Goal: Task Accomplishment & Management: Use online tool/utility

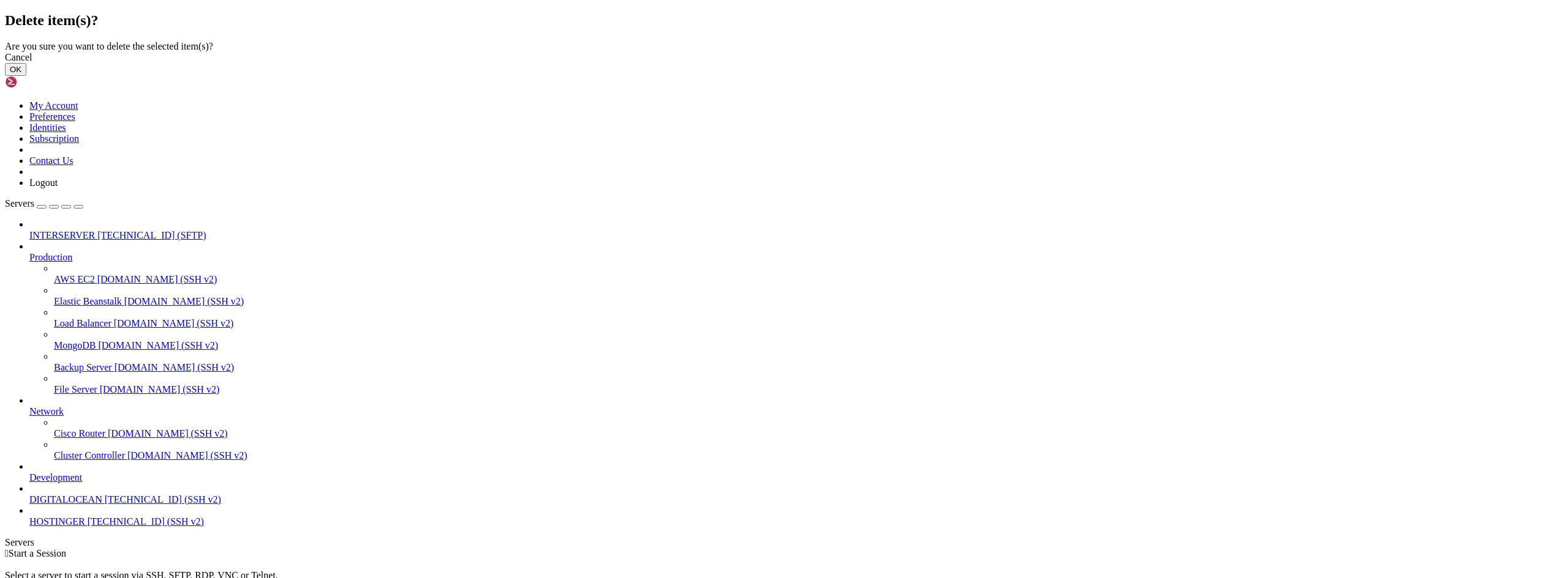
click at [26, 75] on button "OK" at bounding box center [15, 69] width 22 height 13
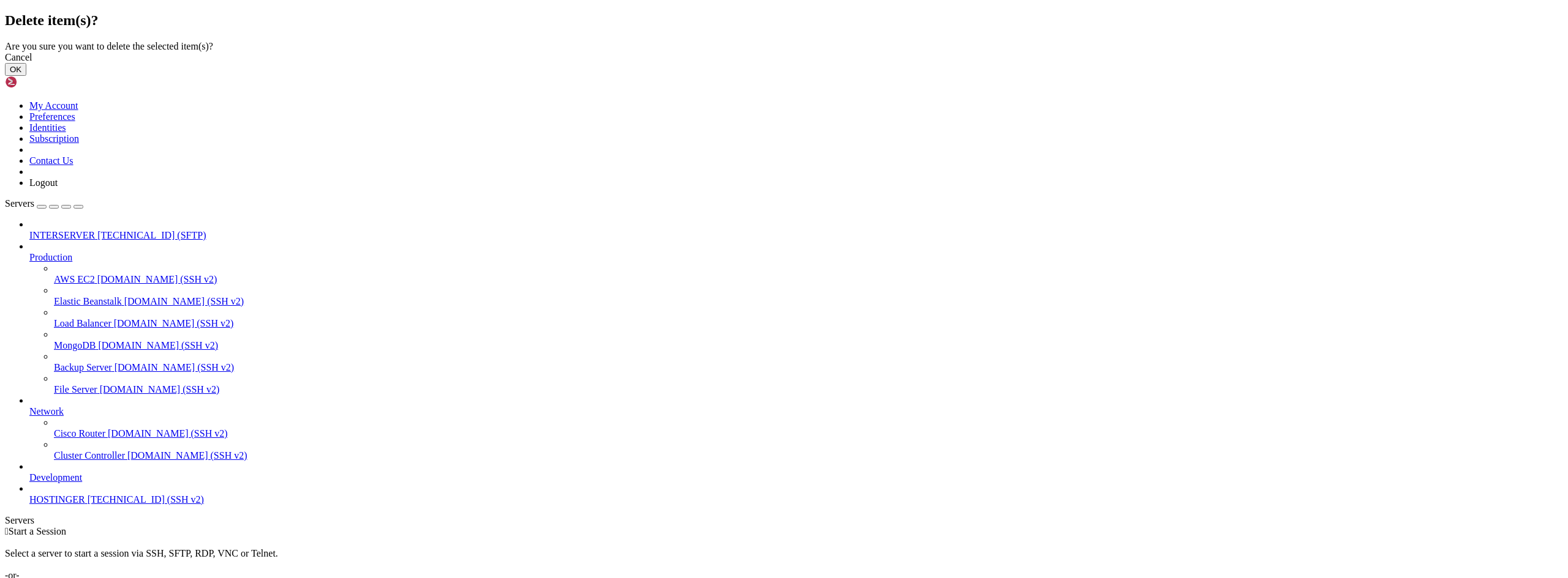
click at [26, 75] on button "OK" at bounding box center [15, 69] width 22 height 13
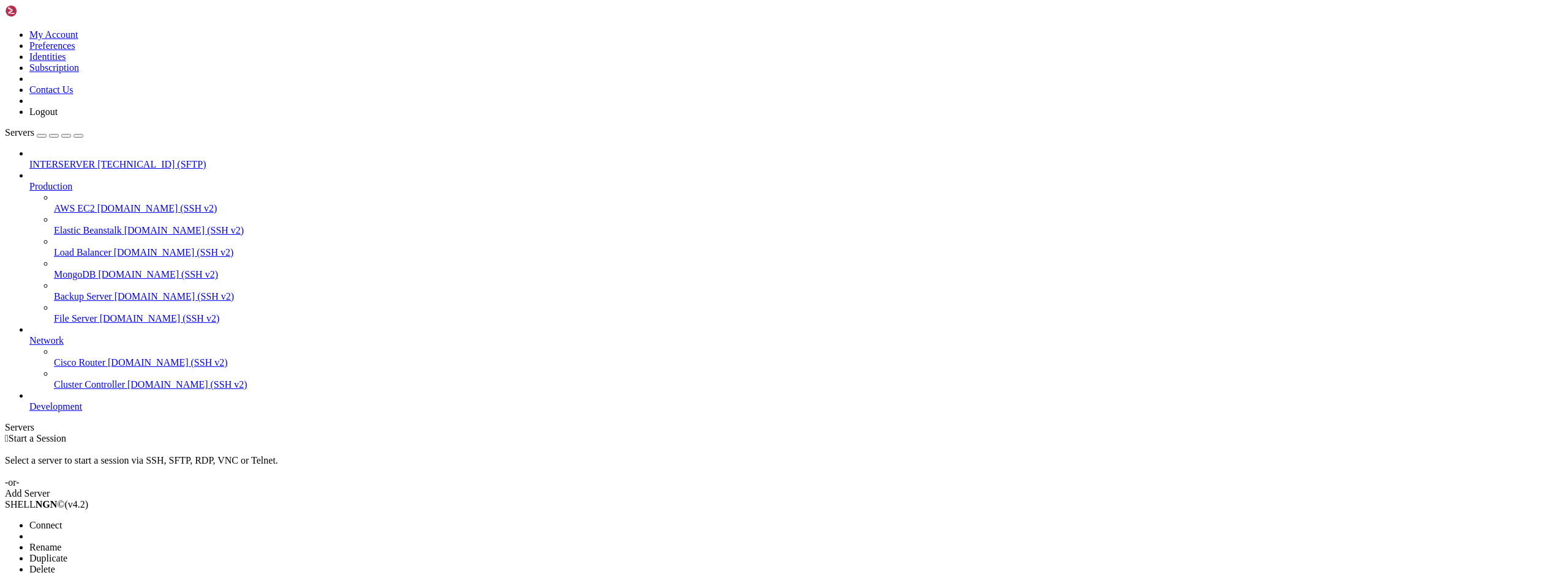
click at [55, 564] on span "Delete" at bounding box center [42, 569] width 25 height 10
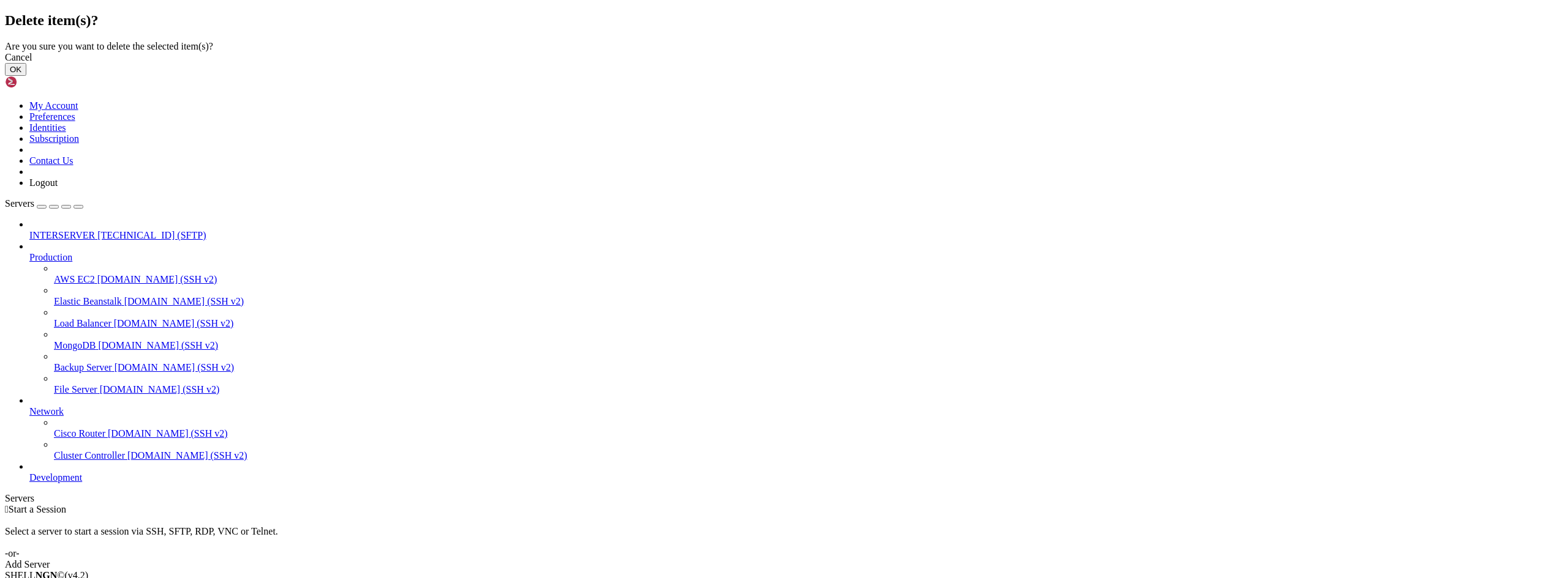
click at [26, 75] on button "OK" at bounding box center [15, 69] width 22 height 13
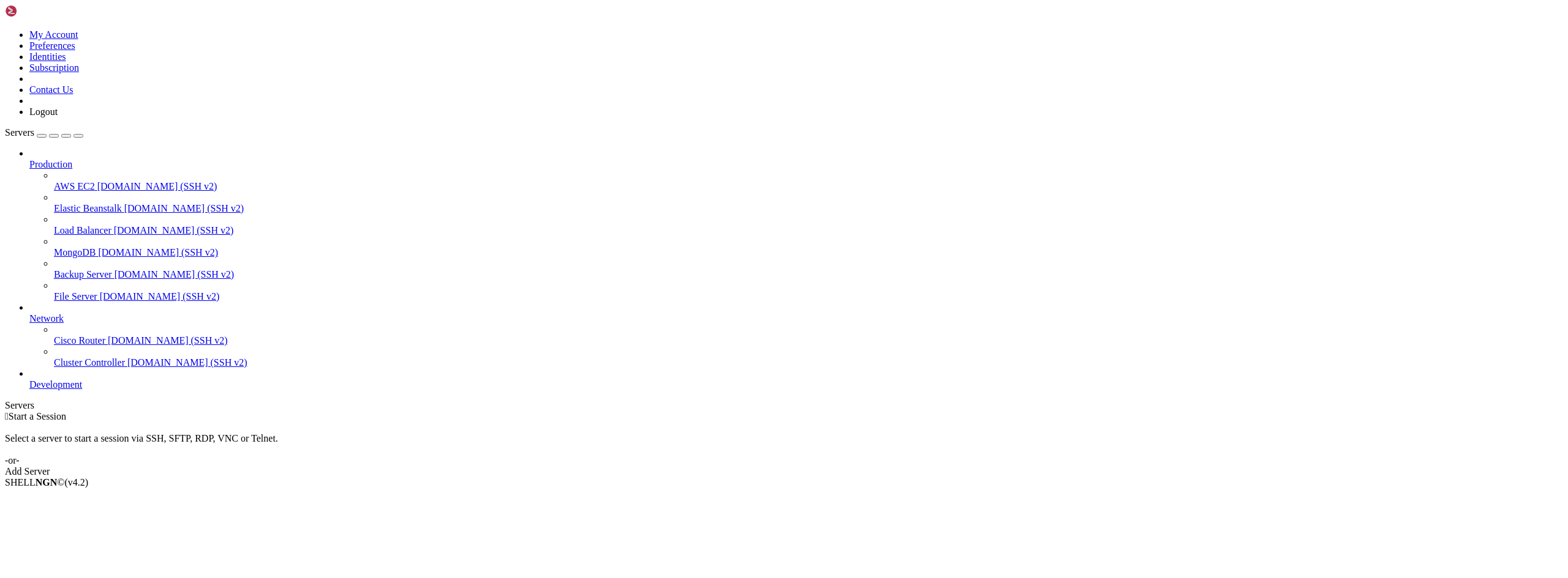
click at [873, 466] on div "Add Server" at bounding box center [783, 472] width 1558 height 11
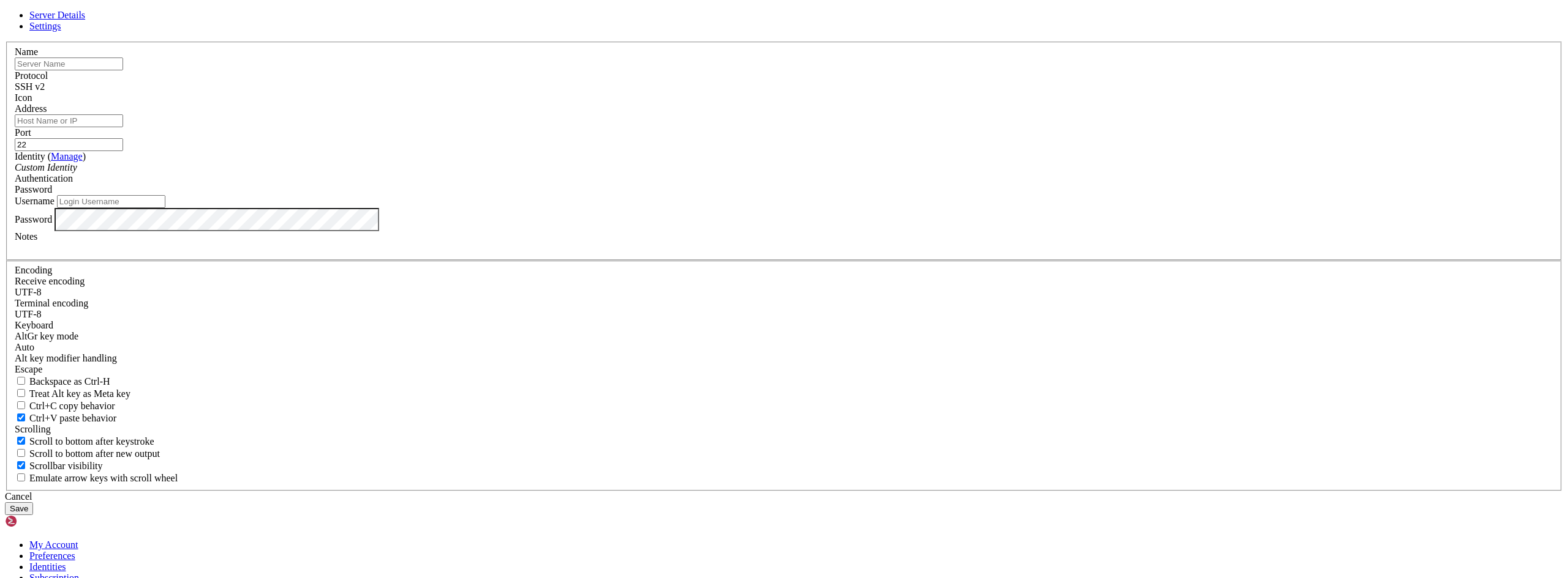
type input "22"
click at [1171, 213] on div "Server Details Settings Name Protocol SSH v2 Icon" at bounding box center [783, 263] width 1558 height 505
click at [123, 70] on input "text" at bounding box center [68, 64] width 108 height 13
type input "s"
type input "SERVARICA"
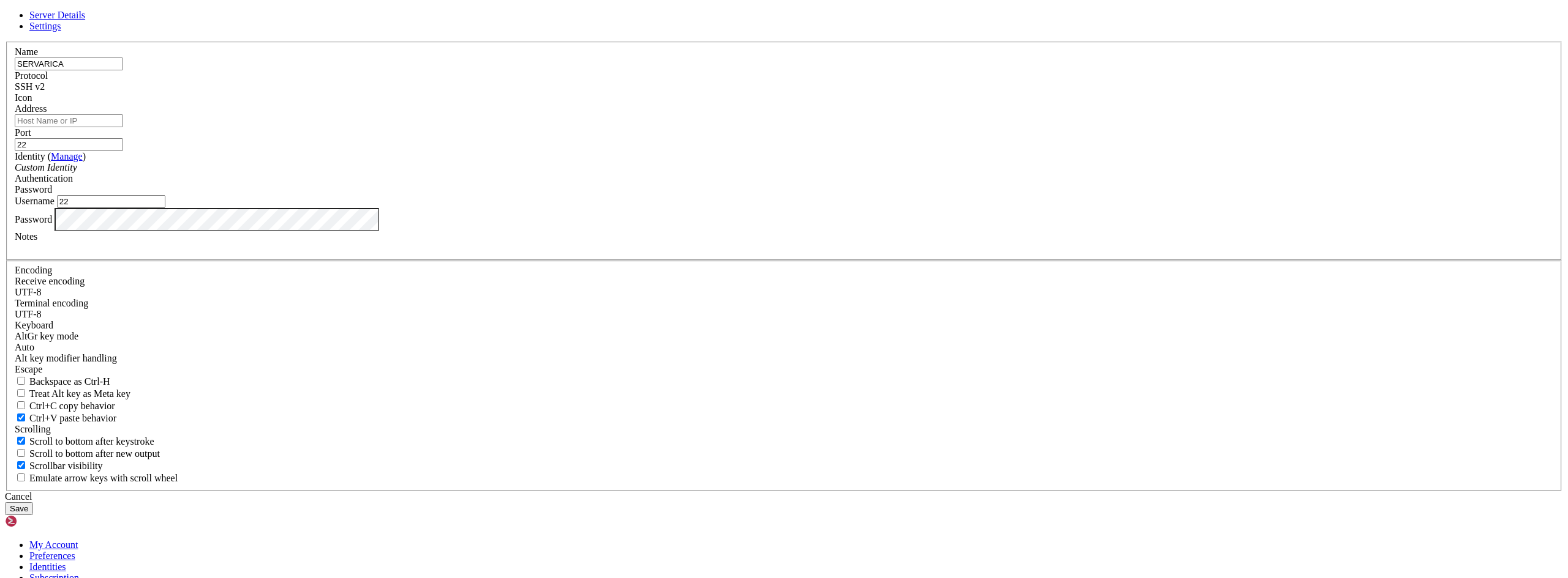
paste input "[TECHNICAL_ID]"
type input "[TECHNICAL_ID]"
drag, startPoint x: 663, startPoint y: 317, endPoint x: 562, endPoint y: 311, distance: 101.2
click at [562, 311] on div "Server Details Settings Name SERVARICA Protocol SSH v2 Icon" at bounding box center [783, 263] width 1558 height 505
type input "R"
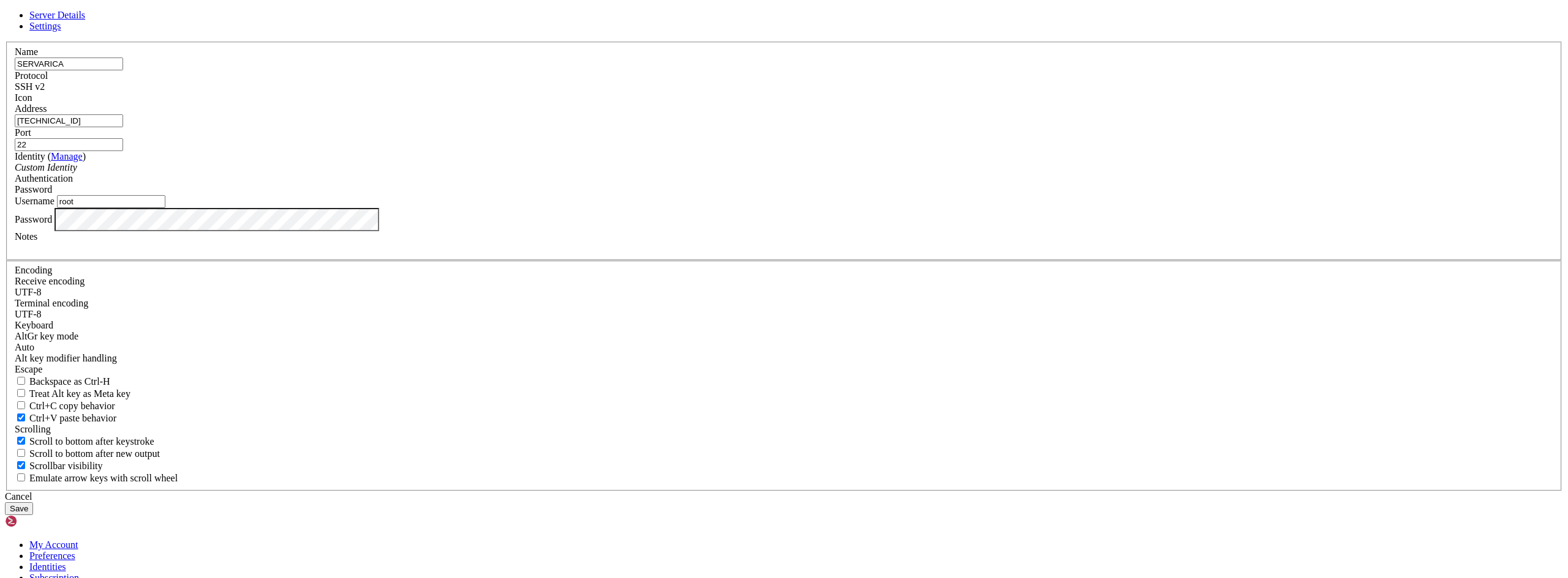
type input "root"
click at [1002, 253] on div "Server Details Settings Name SERVARICA Protocol SSH v2 Icon" at bounding box center [783, 263] width 1558 height 505
click at [1105, 399] on div "Server Details Settings Name SERVARICA Protocol SSH v2 Icon" at bounding box center [783, 263] width 1558 height 505
click at [1100, 256] on div "Server Details Settings Name SERVARICA Protocol SSH v2 Icon" at bounding box center [783, 263] width 1558 height 505
click at [33, 503] on button "Save" at bounding box center [18, 509] width 28 height 13
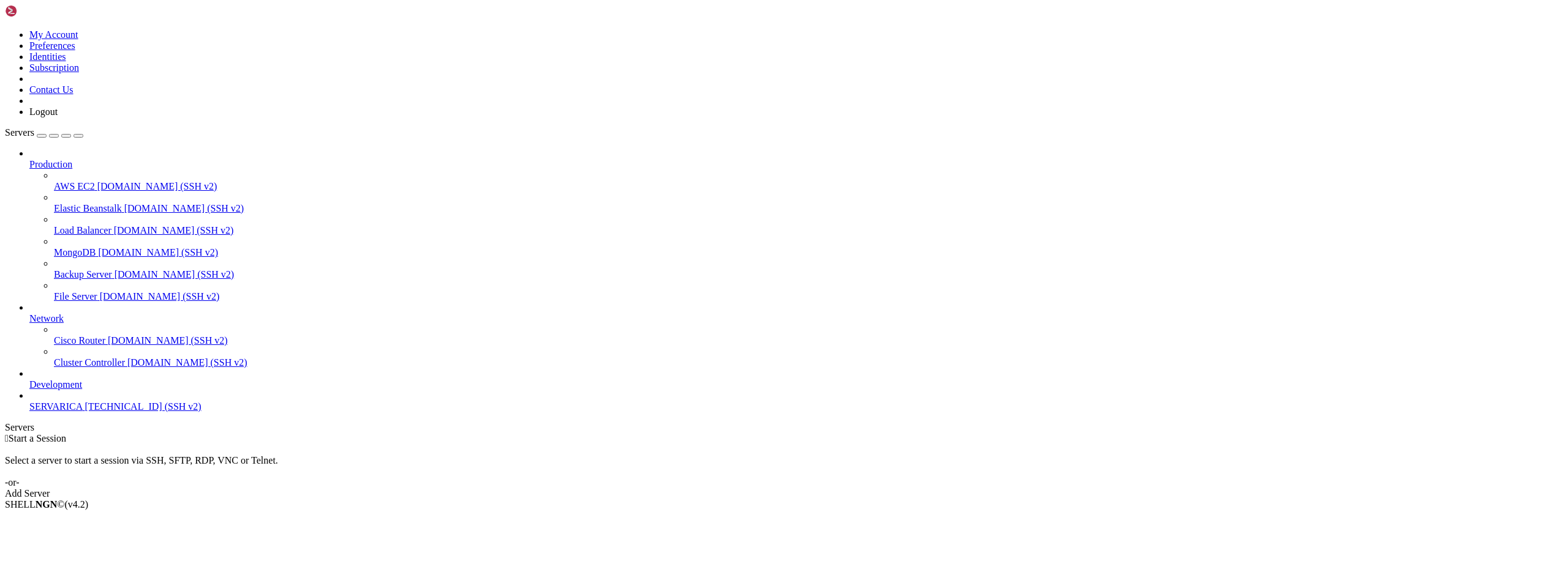
click at [85, 412] on span "[TECHNICAL_ID] (SSH v2)" at bounding box center [143, 406] width 116 height 10
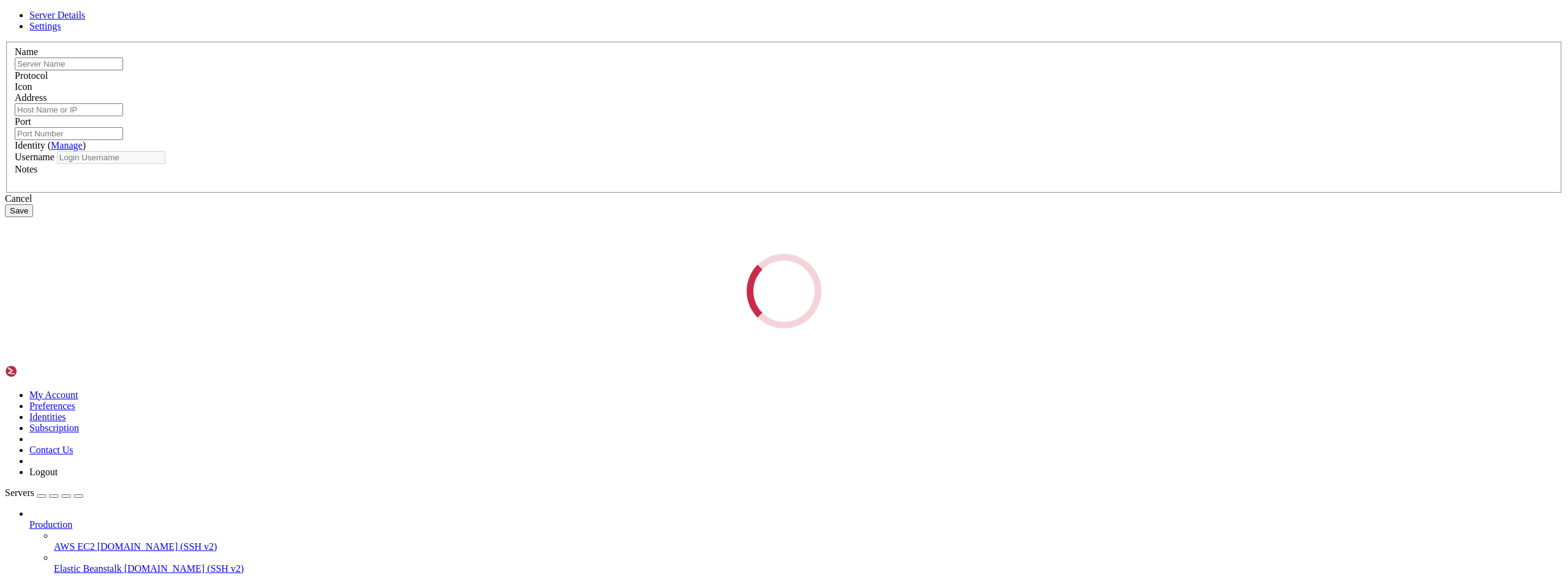
type input "SERVARICA"
type input "[TECHNICAL_ID]"
type input "22"
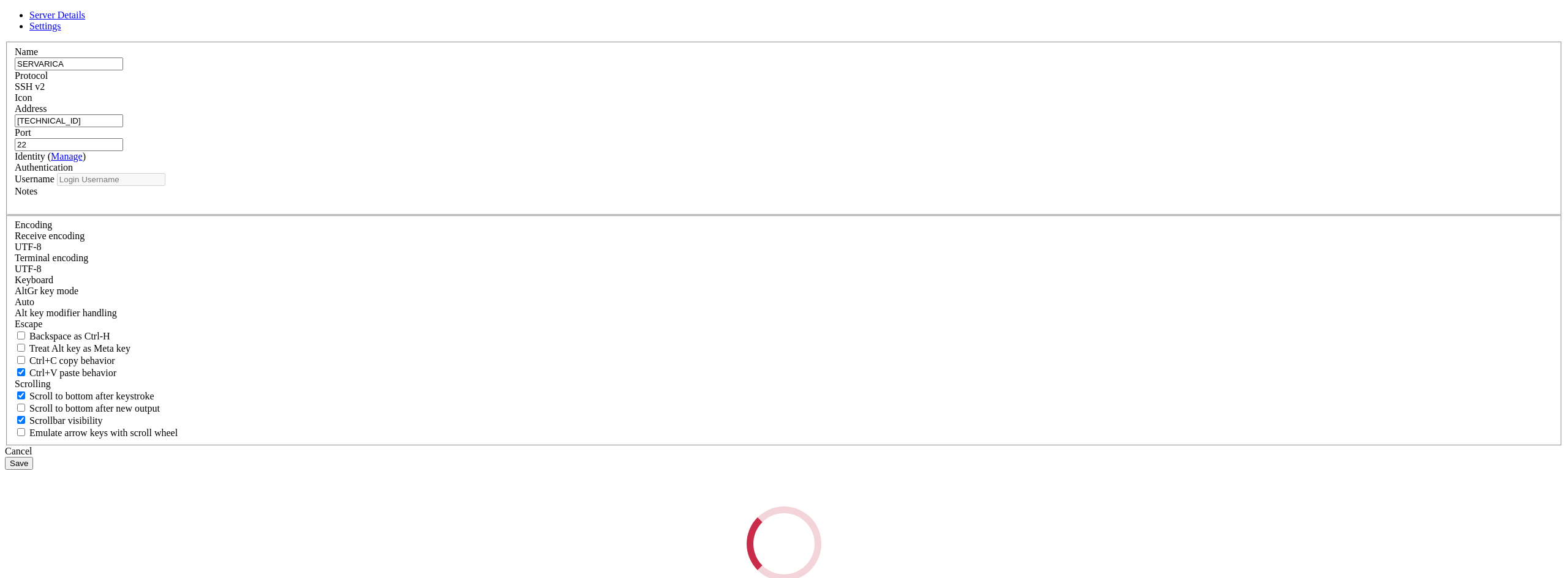
type input "root"
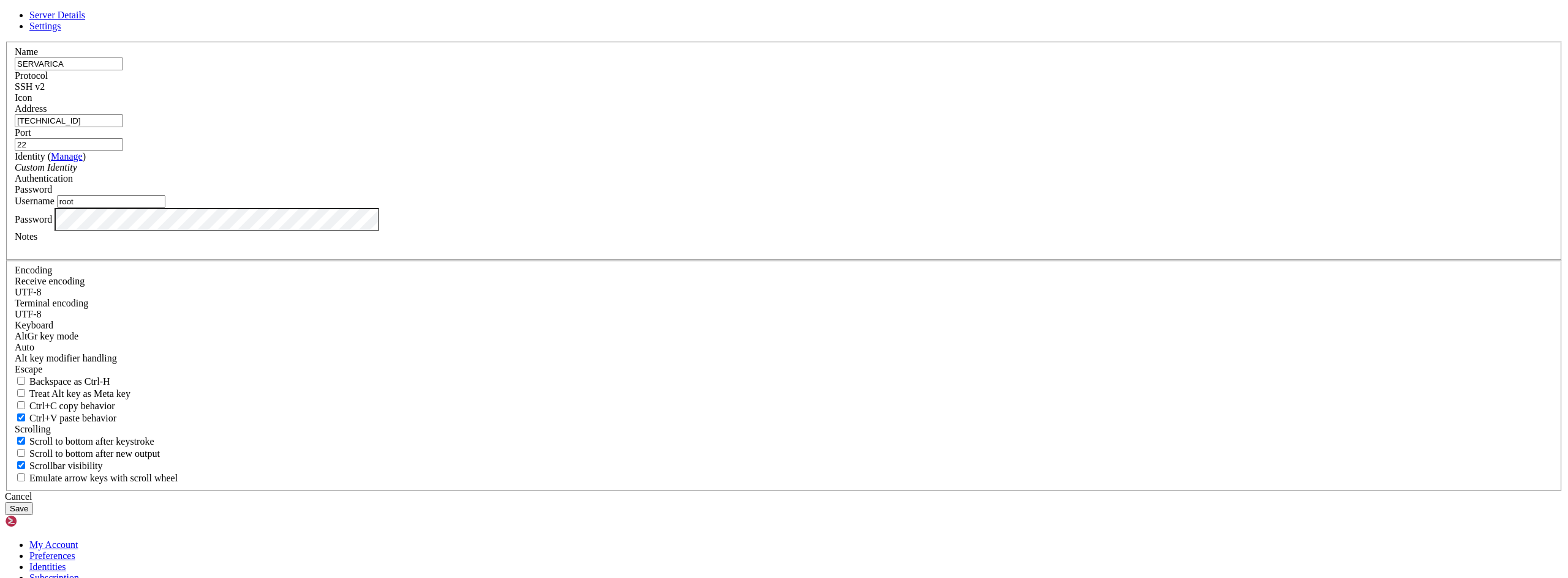
click at [61, 31] on span "Settings" at bounding box center [45, 25] width 32 height 10
click at [85, 20] on span "Server Details" at bounding box center [56, 15] width 55 height 10
click at [1100, 252] on div "Server Details Settings Name SERVARICA Protocol SSH v2 Icon" at bounding box center [783, 263] width 1558 height 505
click at [571, 342] on div "Server Details Settings Name SERVARICA Protocol SSH v2 Icon" at bounding box center [783, 263] width 1558 height 505
click at [33, 503] on button "Save" at bounding box center [18, 509] width 28 height 13
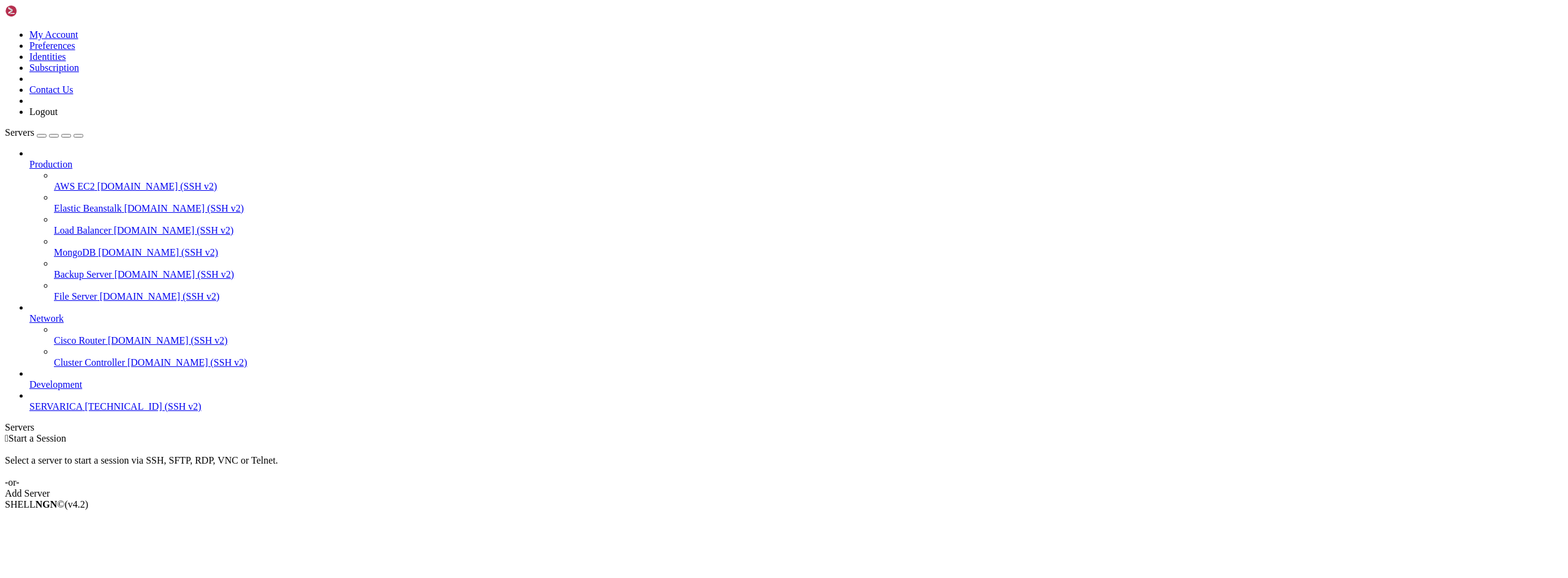
click at [75, 412] on span "SERVARICA" at bounding box center [55, 406] width 53 height 10
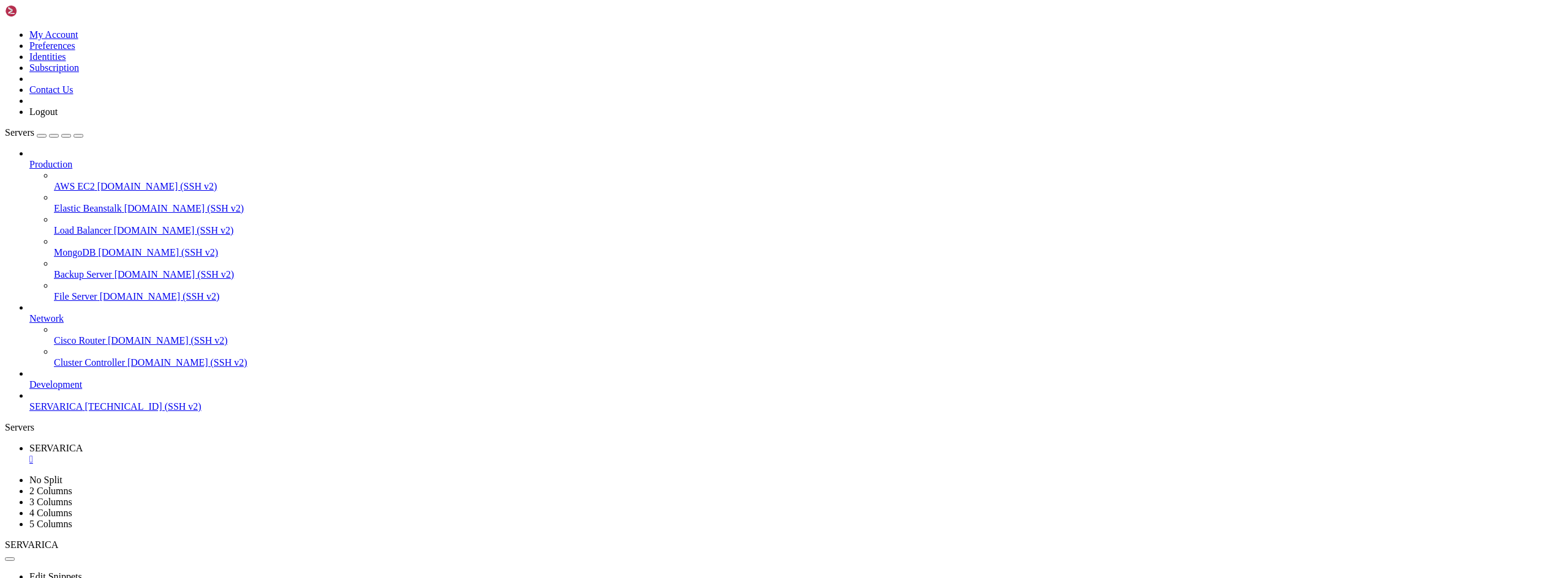
type input "/root"
